Goal: Submit feedback/report problem: Submit feedback/report problem

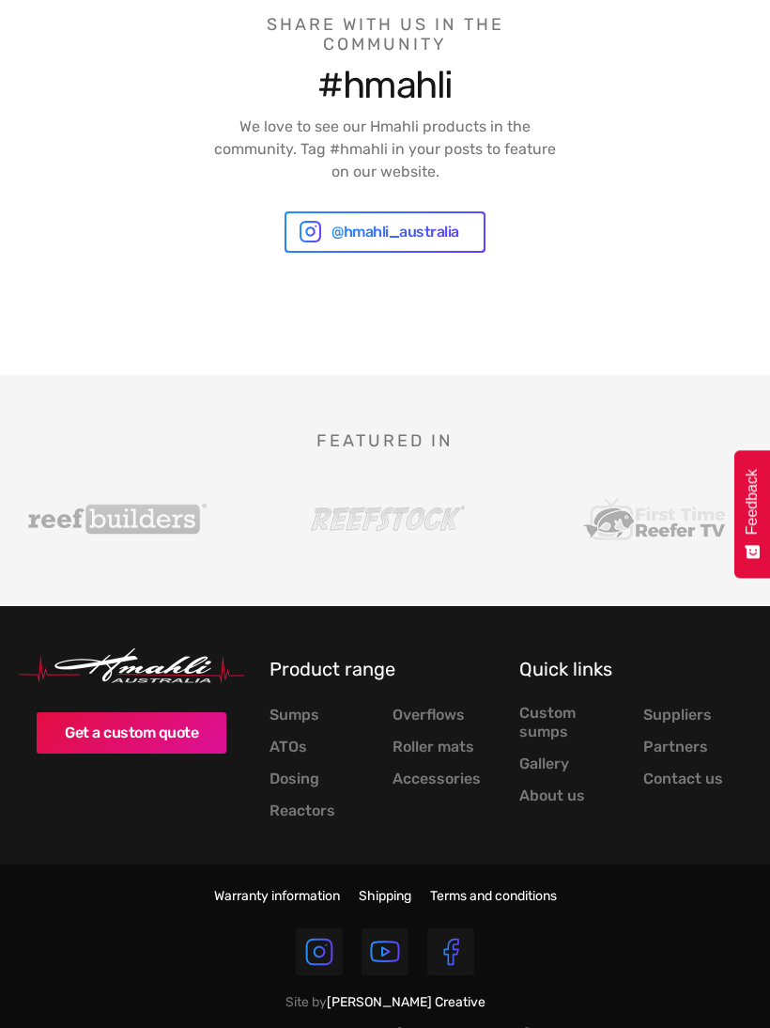
scroll to position [5456, 0]
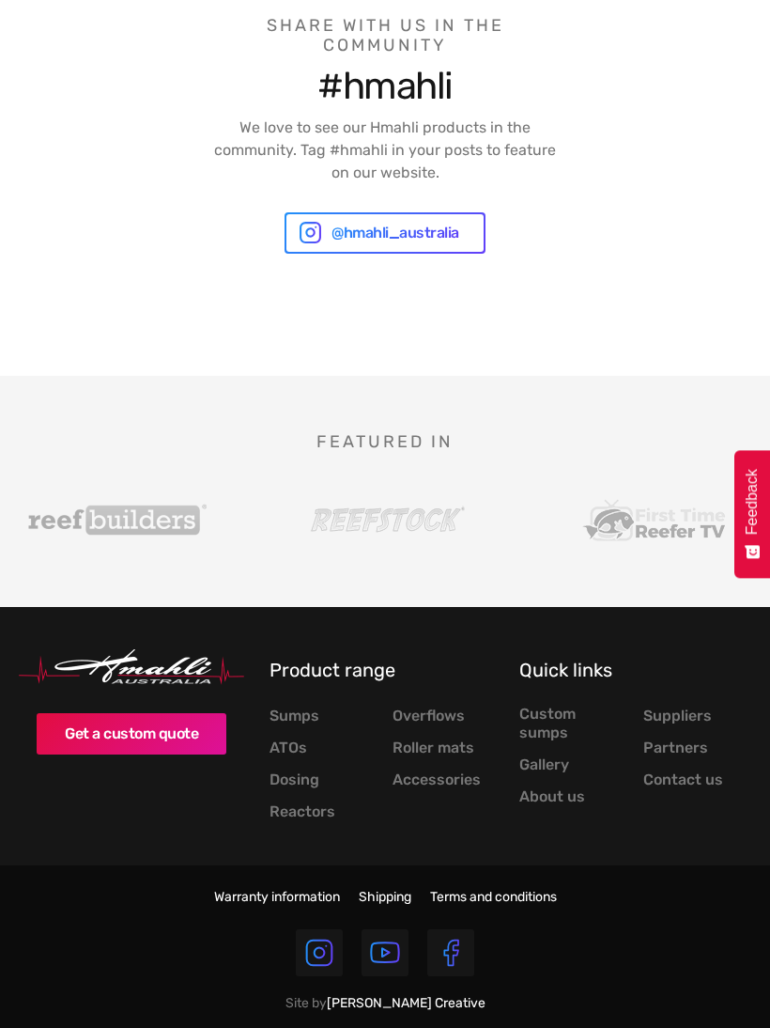
click at [680, 770] on link "Contact us" at bounding box center [684, 779] width 80 height 19
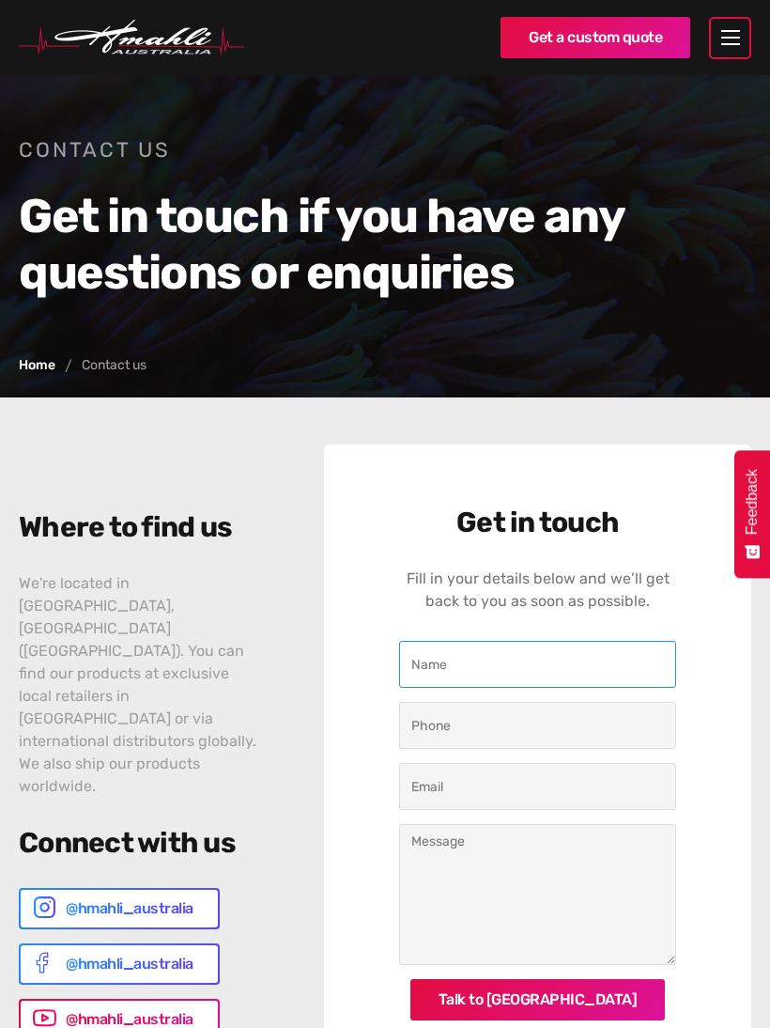
click at [515, 673] on input "Contact Us" at bounding box center [537, 664] width 277 height 47
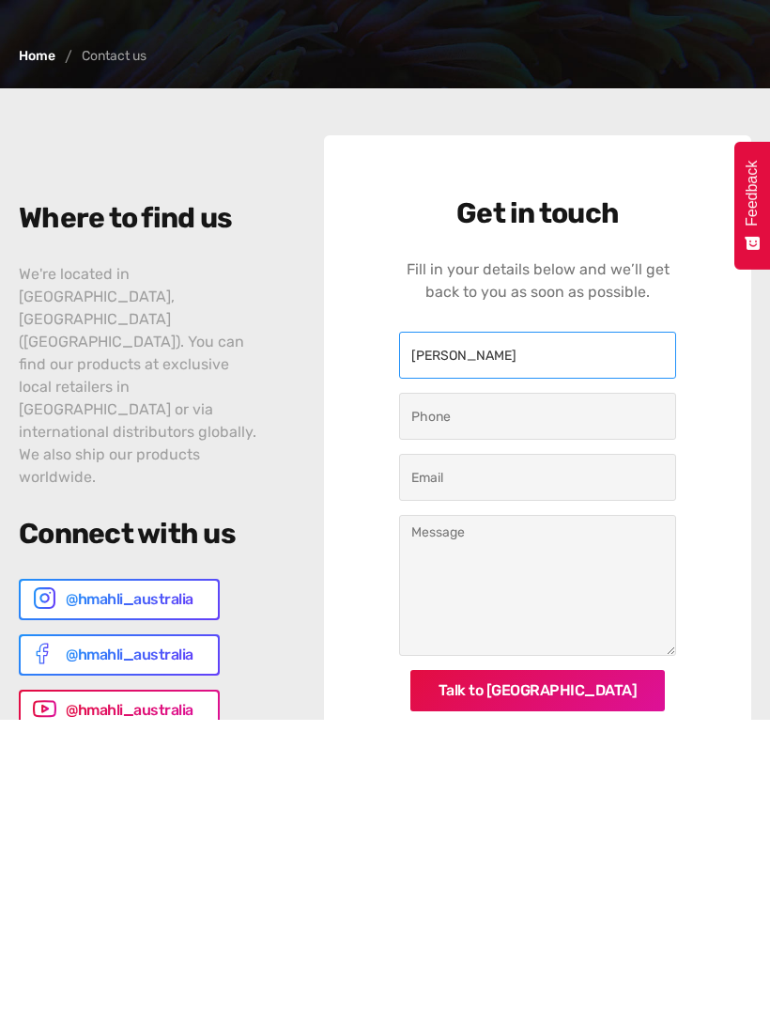
type input "Alan Rogers"
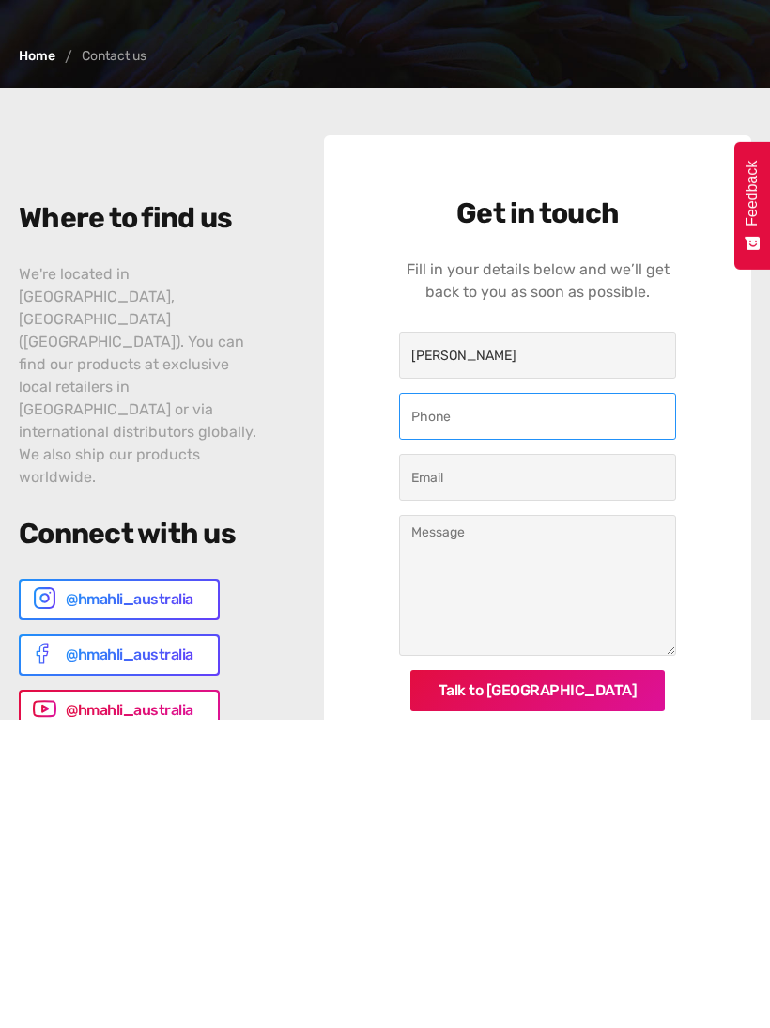
click at [551, 702] on input "Contact Us" at bounding box center [537, 725] width 277 height 47
type input "0477312264"
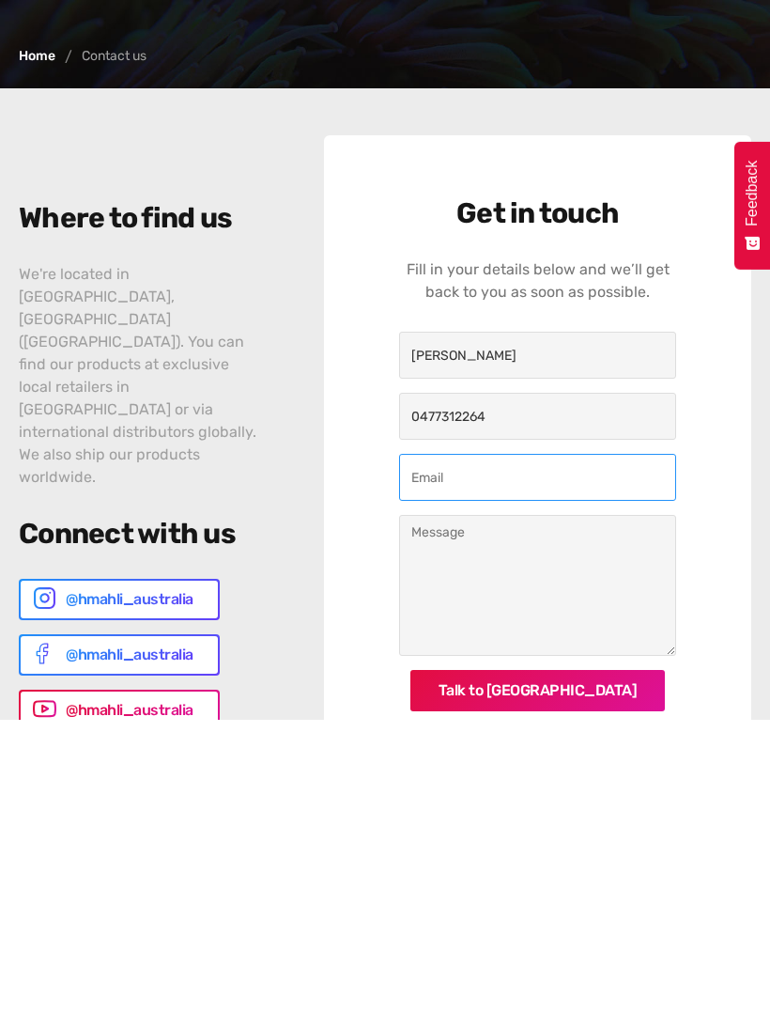
click at [557, 763] on input "Contact Us" at bounding box center [537, 786] width 277 height 47
type input "alanr954@gmail.com"
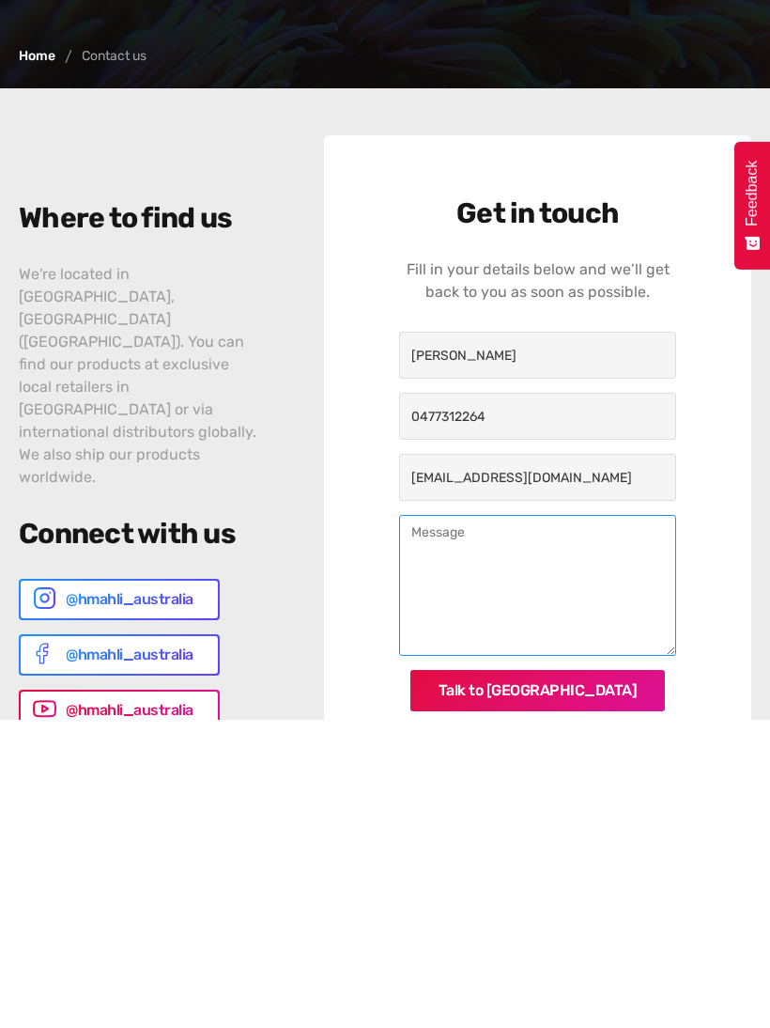
click at [493, 824] on textarea "Contact Us" at bounding box center [537, 894] width 277 height 141
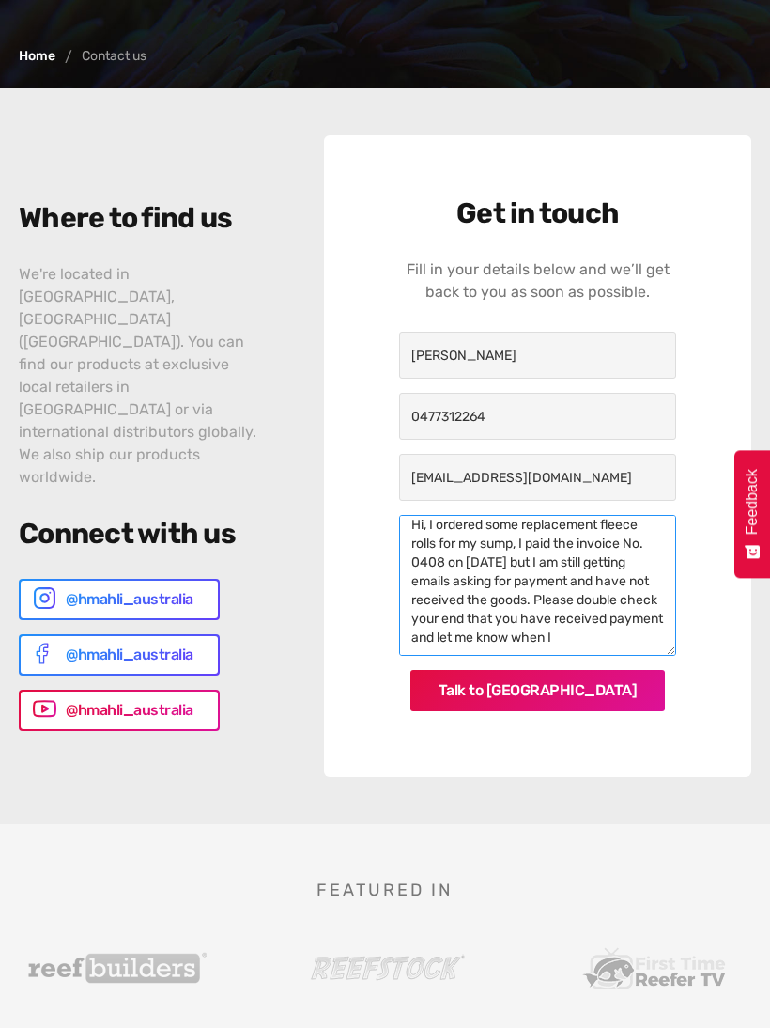
scroll to position [10, 0]
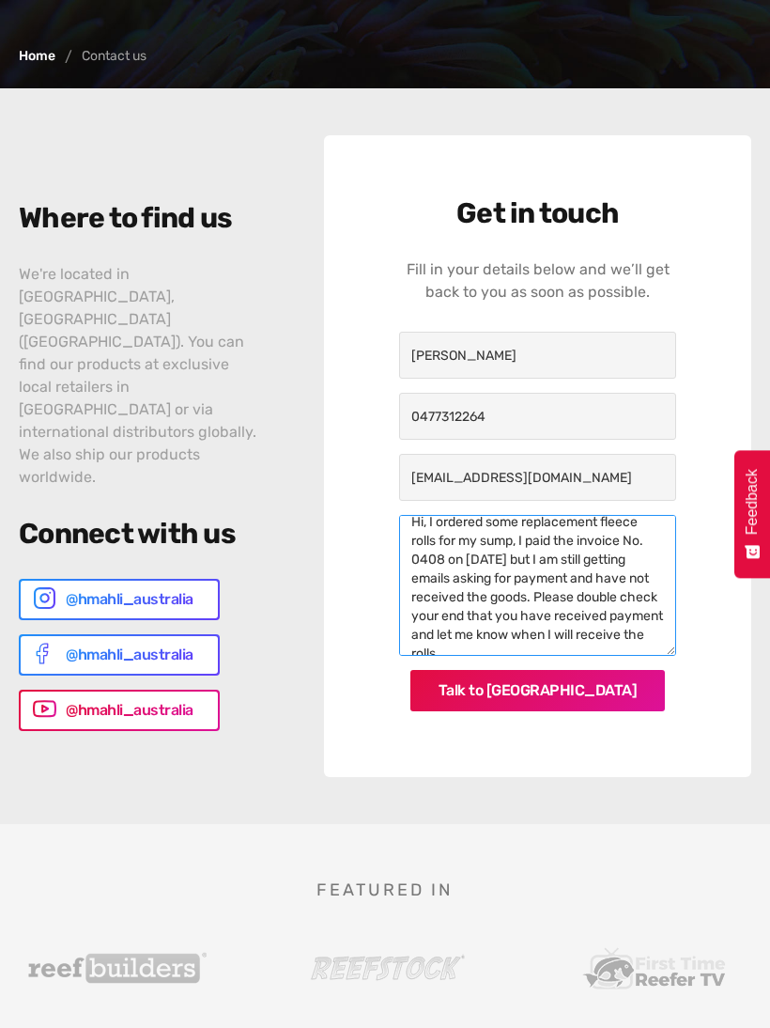
type textarea "Hi, I ordered some replacement fleece rolls for my sump, I paid the invoice No.…"
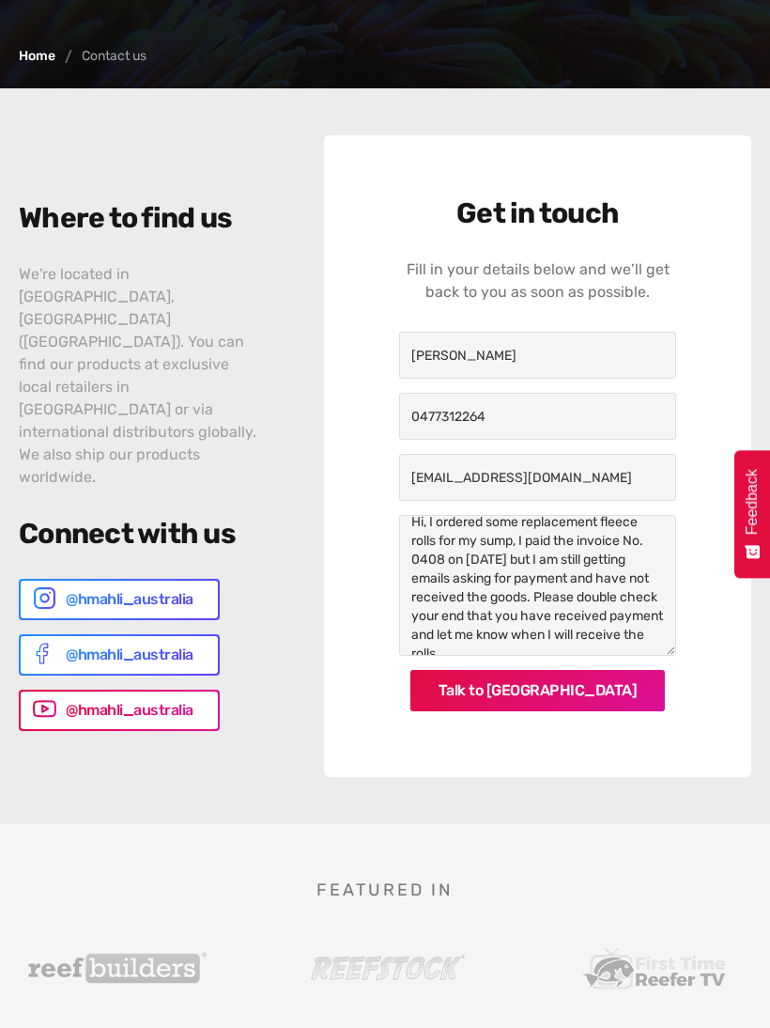
click at [563, 696] on input "Talk to us" at bounding box center [539, 690] width 256 height 41
type input "Please wait..."
